Goal: Task Accomplishment & Management: Manage account settings

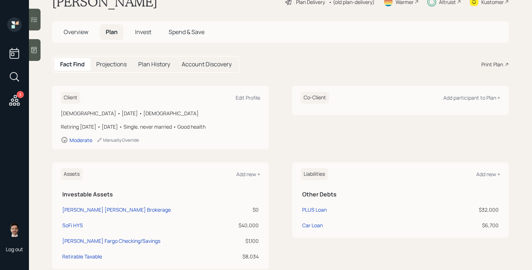
scroll to position [23, 0]
click at [146, 33] on span "Invest" at bounding box center [143, 32] width 16 height 8
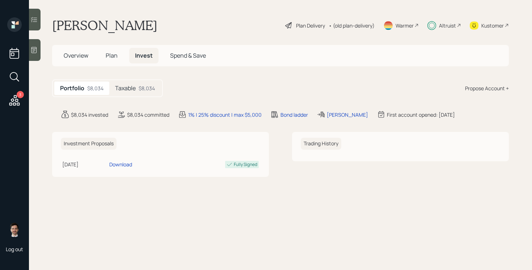
click at [130, 88] on h5 "Taxable" at bounding box center [125, 88] width 21 height 7
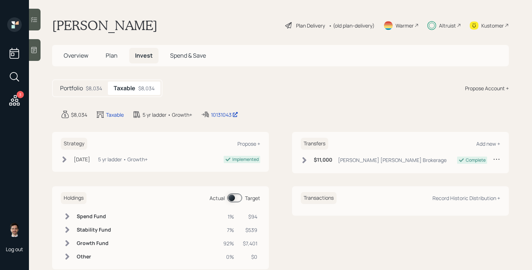
scroll to position [17, 0]
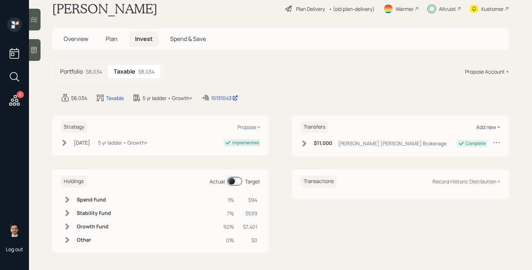
click at [483, 127] on div "Add new +" at bounding box center [489, 127] width 24 height 7
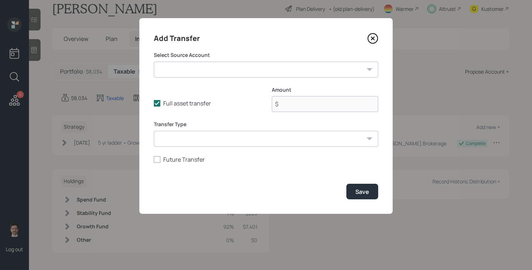
click at [208, 72] on select "[PERSON_NAME] [PERSON_NAME] Brokerage ($0 | Taxable Investment) SoFi HYS ($40,0…" at bounding box center [266, 70] width 225 height 16
select select "a81e5bd8-9309-4004-ab65-81a851c0ee76"
click at [154, 62] on select "[PERSON_NAME] [PERSON_NAME] Brokerage ($0 | Taxable Investment) SoFi HYS ($40,0…" at bounding box center [266, 70] width 225 height 16
type input "$ 40,000"
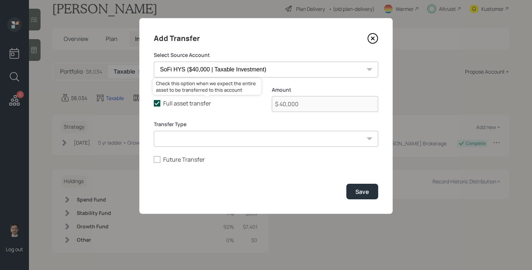
click at [156, 105] on icon at bounding box center [157, 103] width 7 height 7
click at [154, 104] on input "Full asset transfer" at bounding box center [154, 103] width 0 height 0
checkbox input "false"
click at [306, 104] on input "$ 40,000" at bounding box center [325, 104] width 106 height 16
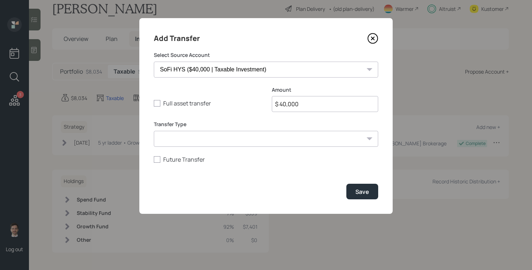
click at [306, 104] on input "$ 40,000" at bounding box center [325, 104] width 106 height 16
type input "$ 4,000"
click at [370, 194] on button "Save" at bounding box center [363, 192] width 32 height 16
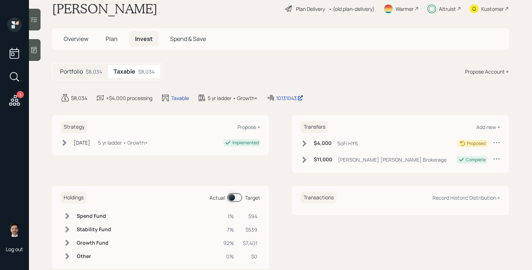
click at [304, 141] on icon at bounding box center [305, 143] width 4 height 6
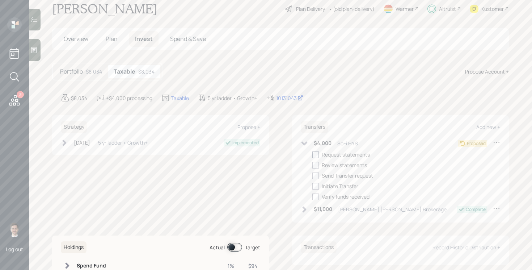
click at [315, 154] on div at bounding box center [316, 154] width 7 height 7
click at [313, 154] on input "checkbox" at bounding box center [312, 154] width 0 height 0
checkbox input "true"
click at [314, 165] on div at bounding box center [316, 165] width 7 height 7
click at [313, 165] on input "checkbox" at bounding box center [312, 165] width 0 height 0
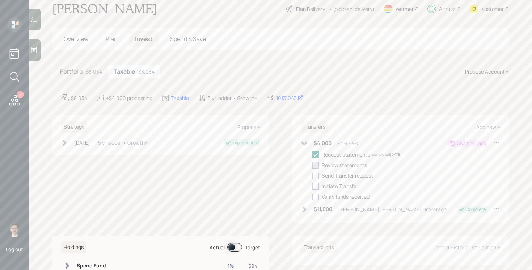
checkbox input "true"
click at [315, 173] on div at bounding box center [316, 175] width 7 height 7
click at [313, 175] on input "checkbox" at bounding box center [312, 175] width 0 height 0
checkbox input "true"
click at [314, 187] on div at bounding box center [316, 186] width 7 height 7
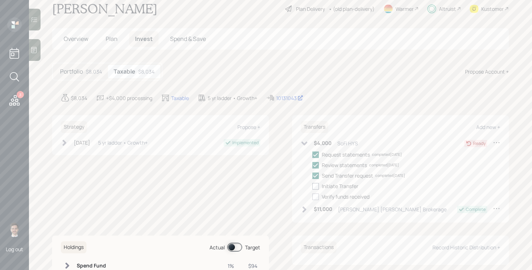
click at [313, 186] on input "checkbox" at bounding box center [312, 186] width 0 height 0
checkbox input "true"
click at [303, 141] on icon at bounding box center [304, 143] width 7 height 7
